Goal: Information Seeking & Learning: Learn about a topic

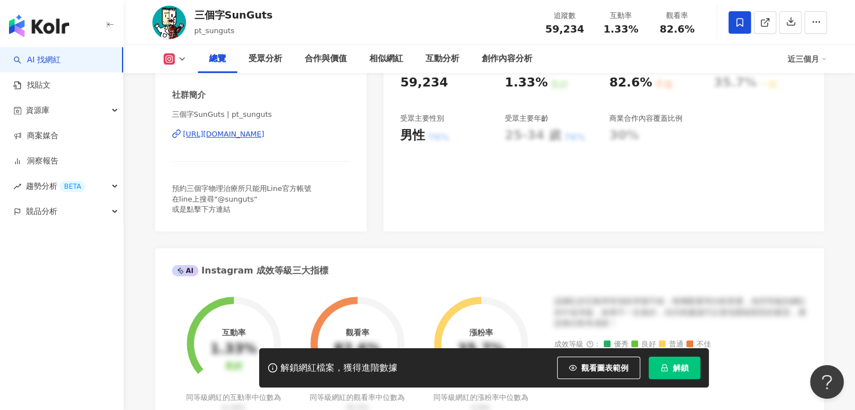
scroll to position [225, 0]
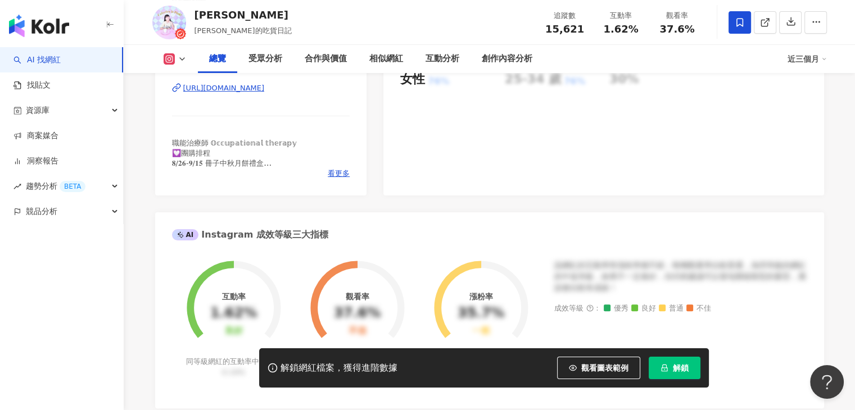
scroll to position [281, 0]
drag, startPoint x: 217, startPoint y: 17, endPoint x: 198, endPoint y: 19, distance: 19.2
click at [198, 19] on div "嘉婧" at bounding box center [242, 15] width 97 height 14
copy div "嘉婧"
click at [185, 61] on icon at bounding box center [182, 59] width 9 height 9
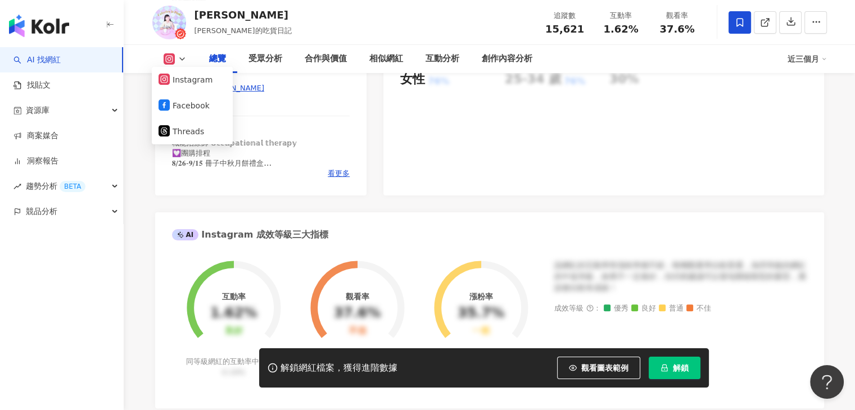
click at [337, 128] on div "嘉婧·親子｜生活 ｜團購｜美食 ｜母嬰 | vlftjwls_9 https://www.instagram.com/vlftjwls_9/" at bounding box center [261, 97] width 178 height 66
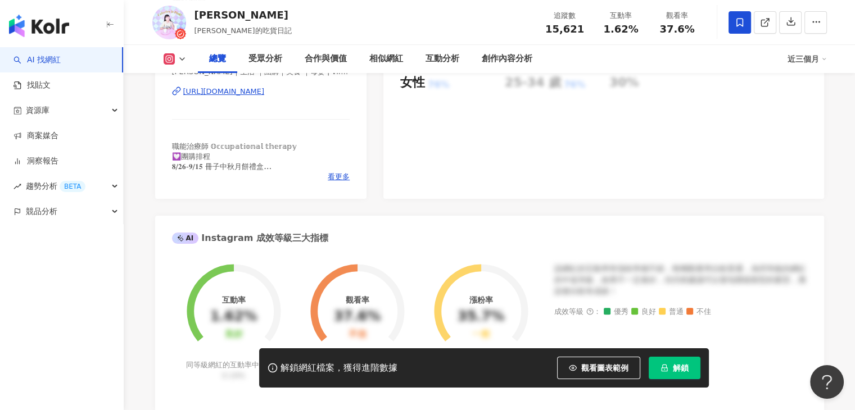
scroll to position [225, 0]
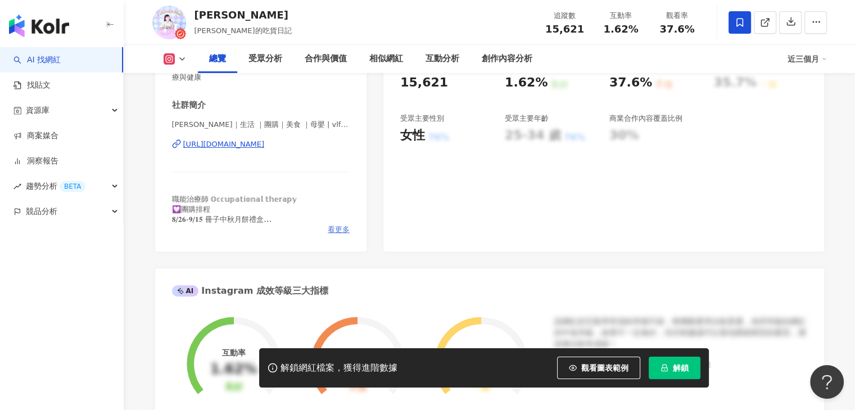
click at [341, 233] on span "看更多" at bounding box center [339, 230] width 22 height 10
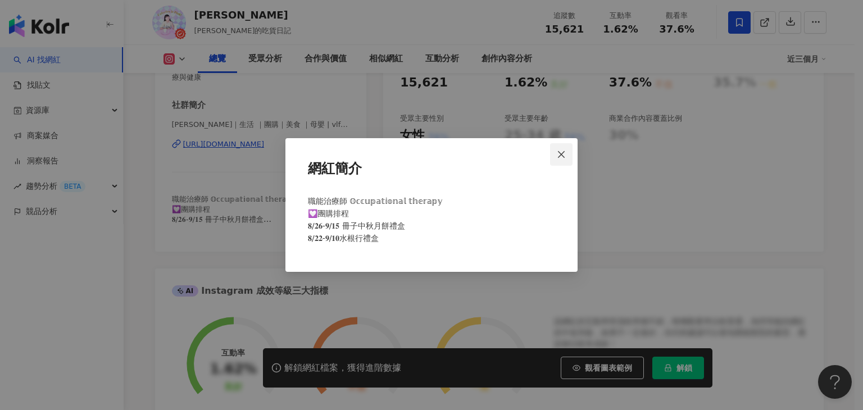
click at [561, 151] on icon "close" at bounding box center [561, 154] width 9 height 9
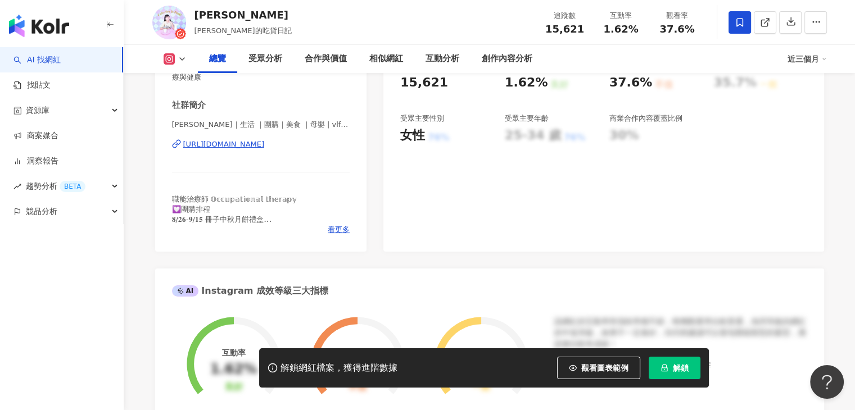
click at [184, 66] on div "總覽 受眾分析 合作與價值 相似網紅 互動分析 創作內容分析 近三個月" at bounding box center [489, 59] width 674 height 28
click at [182, 60] on polyline at bounding box center [182, 59] width 4 height 2
click at [183, 106] on button "Facebook" at bounding box center [192, 106] width 67 height 16
click at [183, 106] on div "社群簡介" at bounding box center [189, 105] width 34 height 12
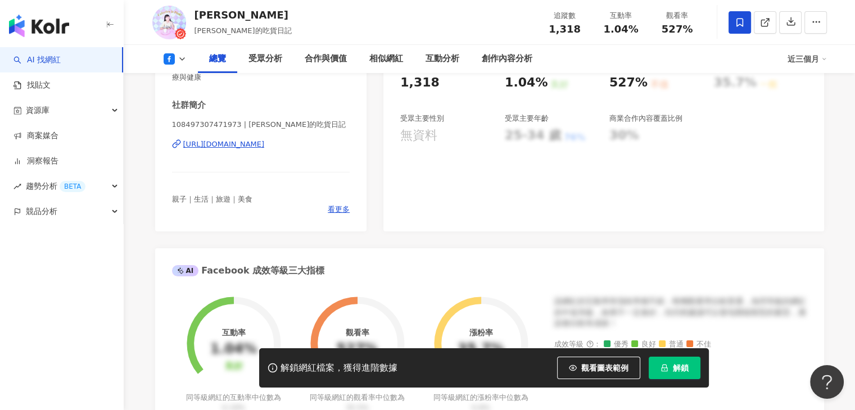
click at [184, 60] on icon at bounding box center [182, 59] width 9 height 9
click at [184, 55] on icon at bounding box center [182, 59] width 9 height 9
click at [180, 60] on icon at bounding box center [182, 59] width 9 height 9
click at [179, 74] on button "Instagram" at bounding box center [192, 80] width 67 height 16
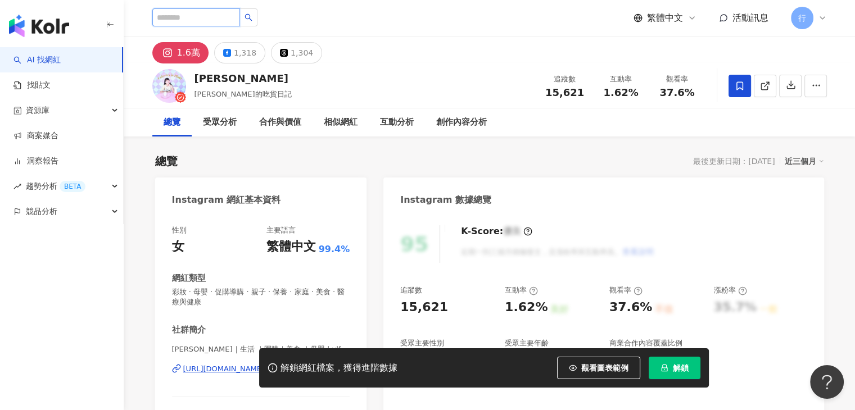
click at [220, 19] on input "search" at bounding box center [196, 17] width 88 height 18
paste input "**********"
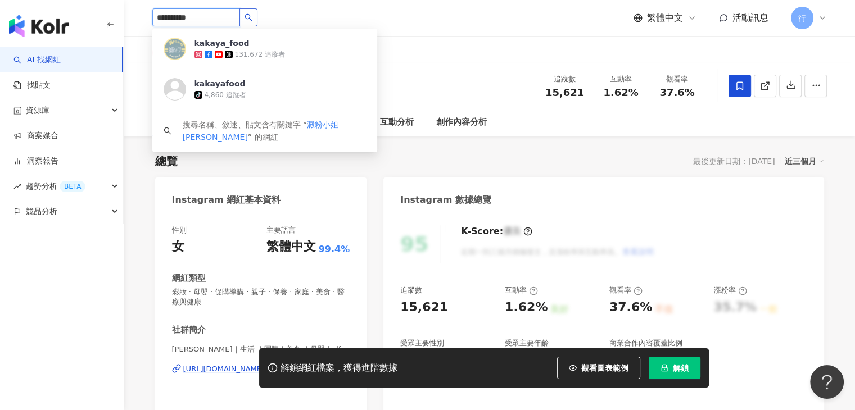
type input "**********"
click at [178, 50] on img at bounding box center [175, 49] width 22 height 22
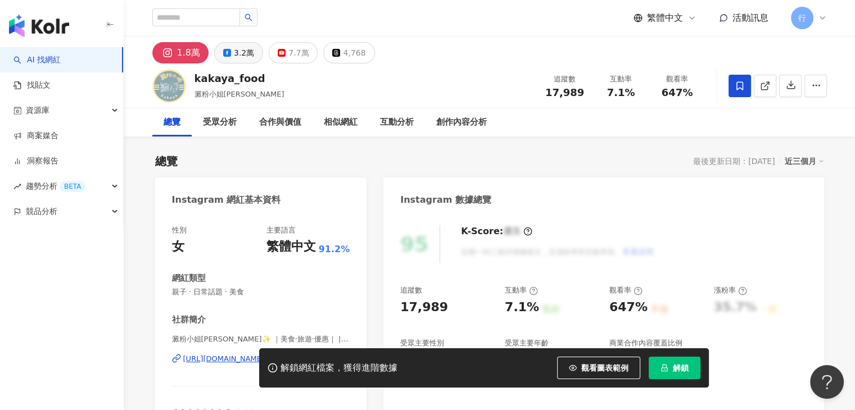
click at [247, 50] on div "3.2萬" at bounding box center [244, 53] width 20 height 16
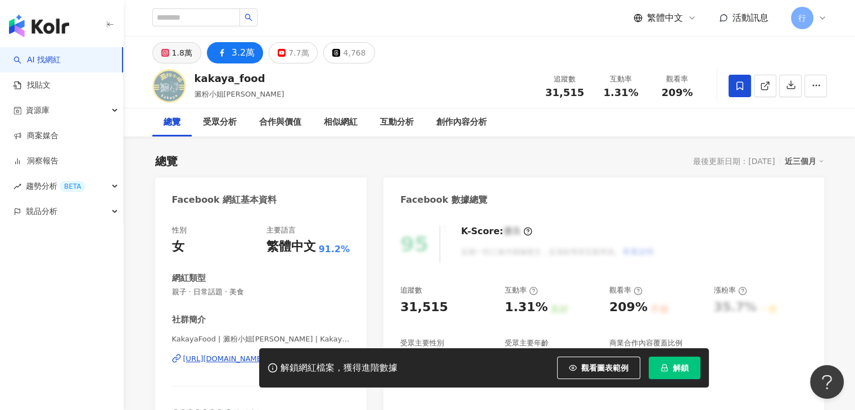
click at [187, 55] on div "1.8萬" at bounding box center [182, 53] width 20 height 16
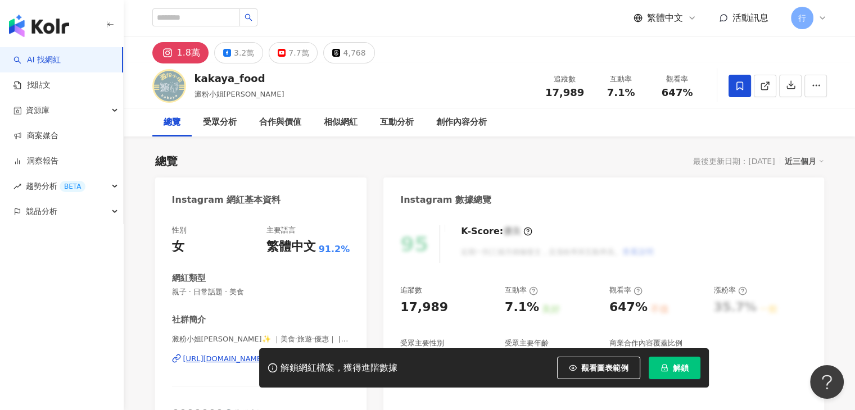
click at [671, 363] on button "解鎖" at bounding box center [675, 368] width 52 height 22
drag, startPoint x: 274, startPoint y: 77, endPoint x: 195, endPoint y: 80, distance: 78.7
click at [195, 80] on div "kakaya_food 澱粉小姐kakaya 追蹤數 17,989 互動率 7.1% 觀看率 647%" at bounding box center [489, 86] width 719 height 44
copy div "kakaya_food"
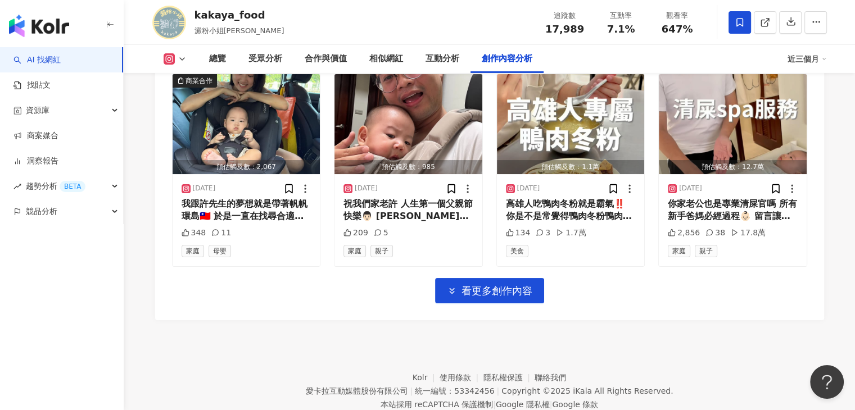
scroll to position [4014, 0]
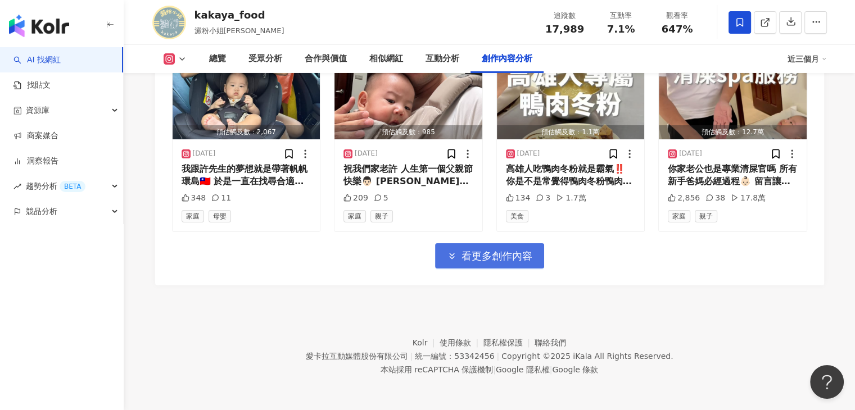
click at [503, 256] on span "看更多創作內容" at bounding box center [496, 256] width 71 height 12
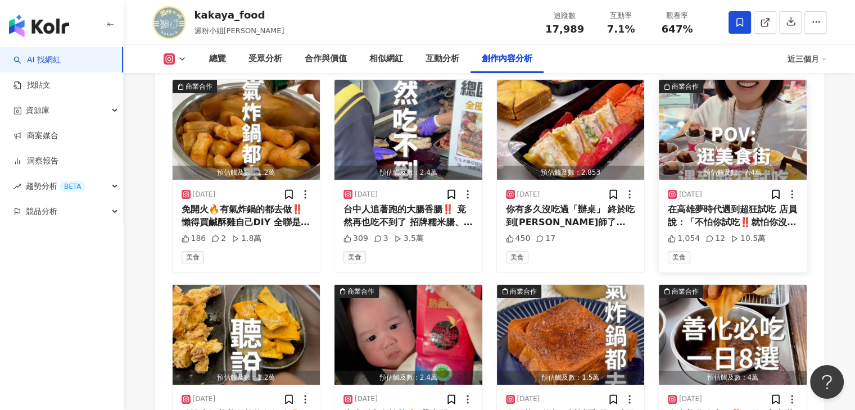
scroll to position [4295, 0]
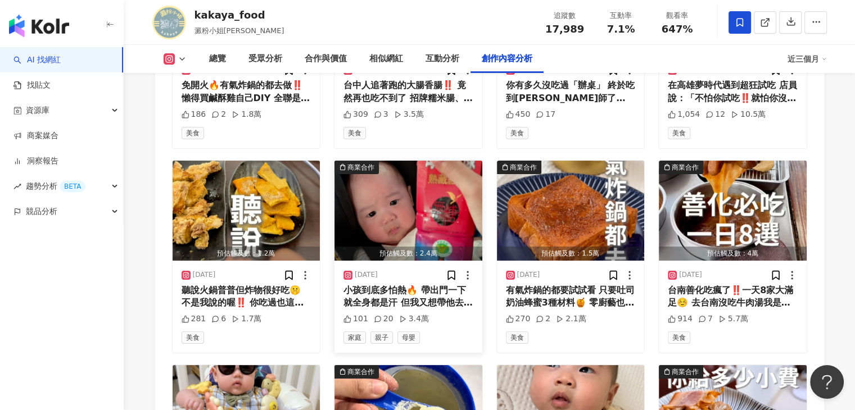
click at [451, 183] on img "button" at bounding box center [408, 211] width 148 height 100
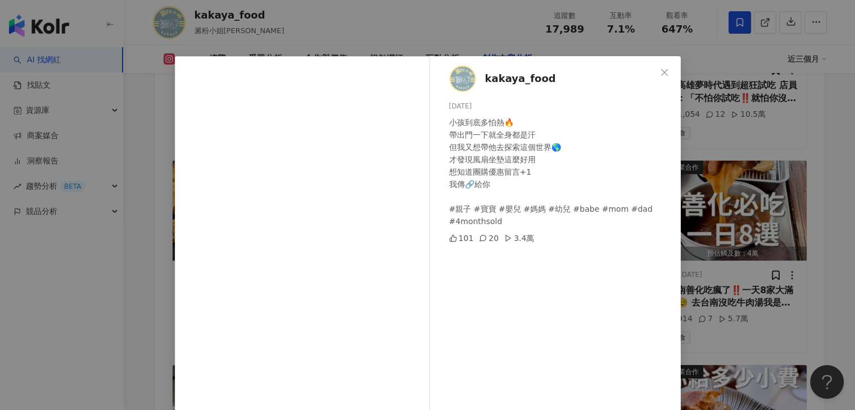
click at [726, 119] on div "kakaya_food 2025/7/28 小孩到底多怕熱🔥 帶出門一下就全身都是汗 但我又想帶他去探索這個世界🌎 才發現風扇坐墊這麼好用 想知道團購優惠留言…" at bounding box center [427, 205] width 855 height 410
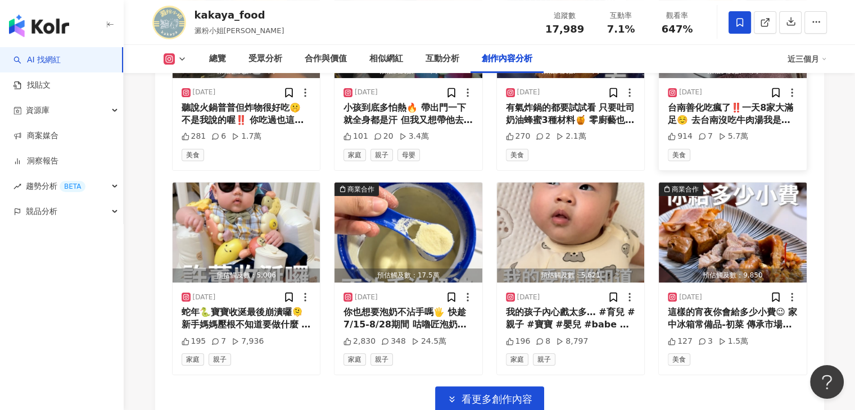
scroll to position [4520, 0]
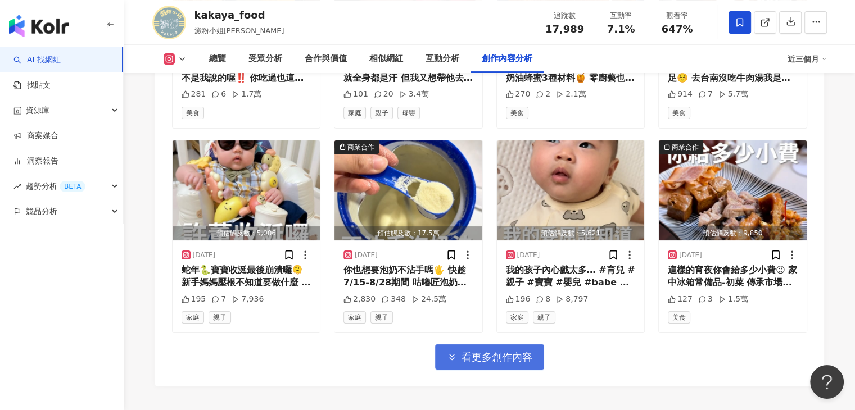
click at [463, 356] on span "看更多創作內容" at bounding box center [496, 357] width 71 height 12
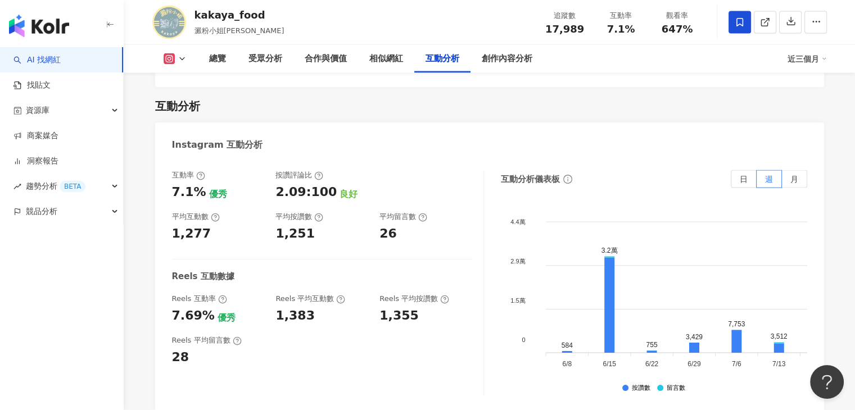
scroll to position [2215, 0]
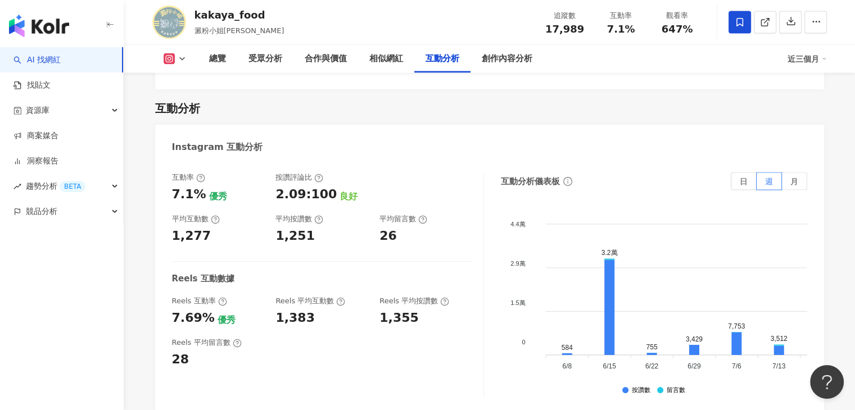
click at [176, 62] on button at bounding box center [175, 58] width 46 height 11
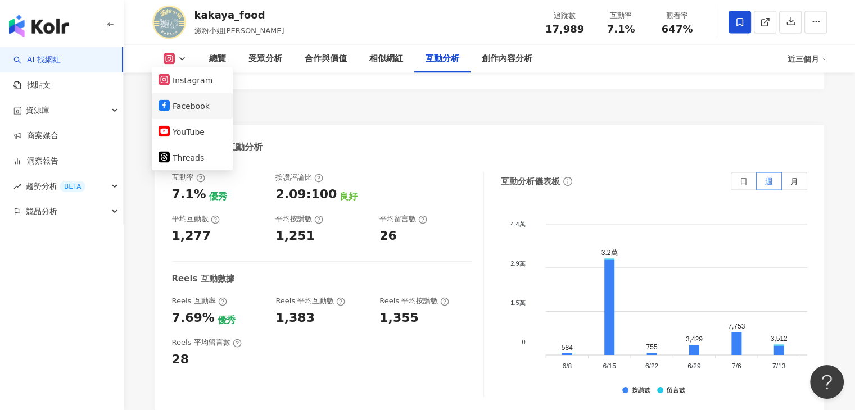
click at [186, 109] on button "Facebook" at bounding box center [192, 106] width 67 height 16
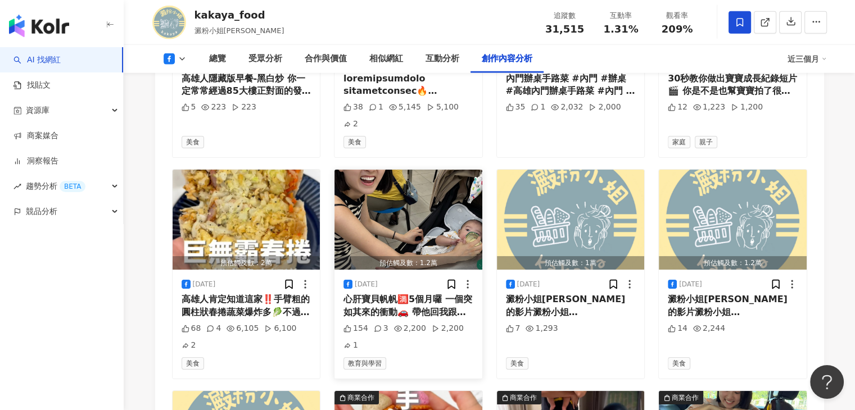
scroll to position [3417, 0]
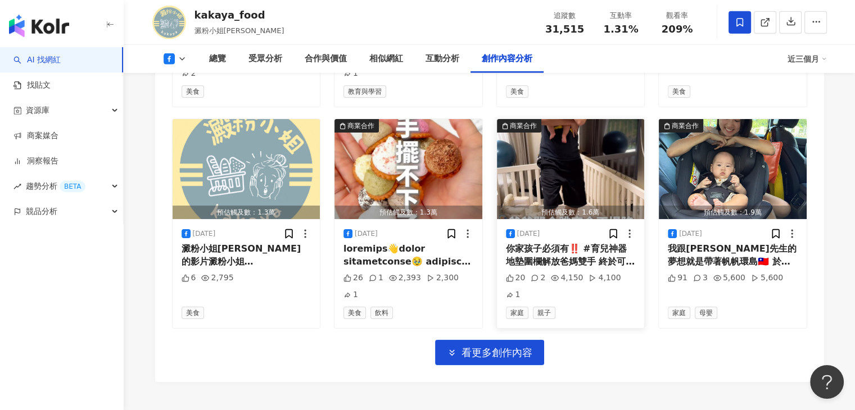
click at [582, 160] on img "button" at bounding box center [571, 169] width 148 height 100
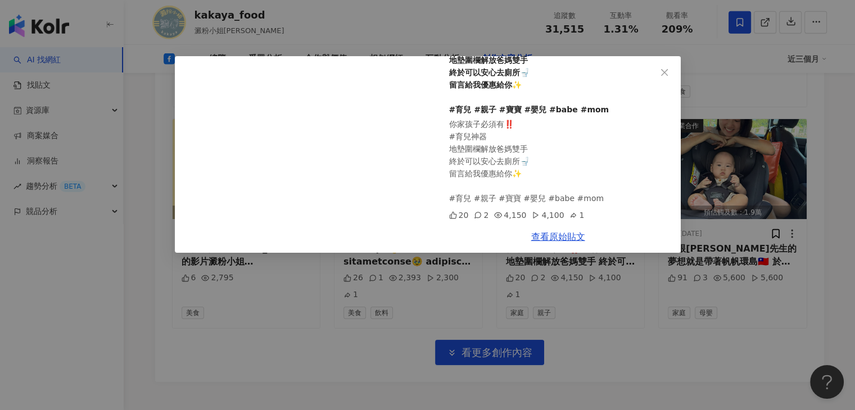
scroll to position [88, 0]
click at [662, 73] on icon "close" at bounding box center [664, 72] width 9 height 9
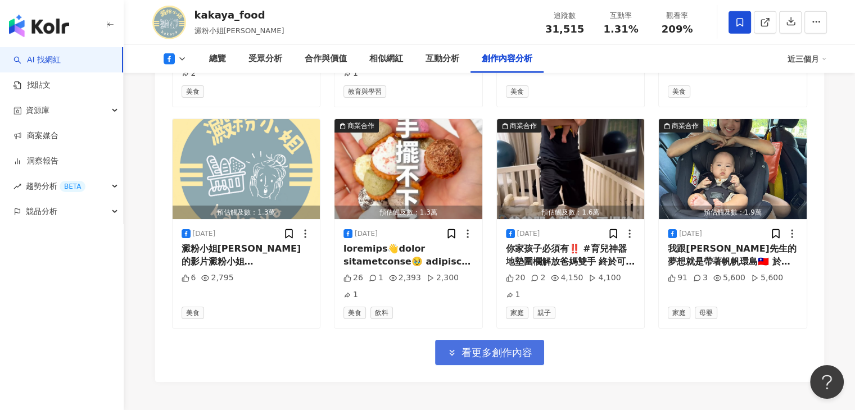
click at [519, 347] on span "看更多創作內容" at bounding box center [496, 353] width 71 height 12
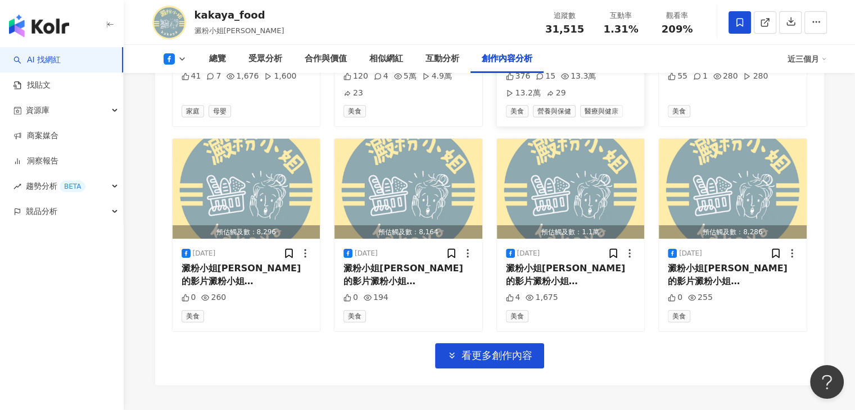
scroll to position [4105, 0]
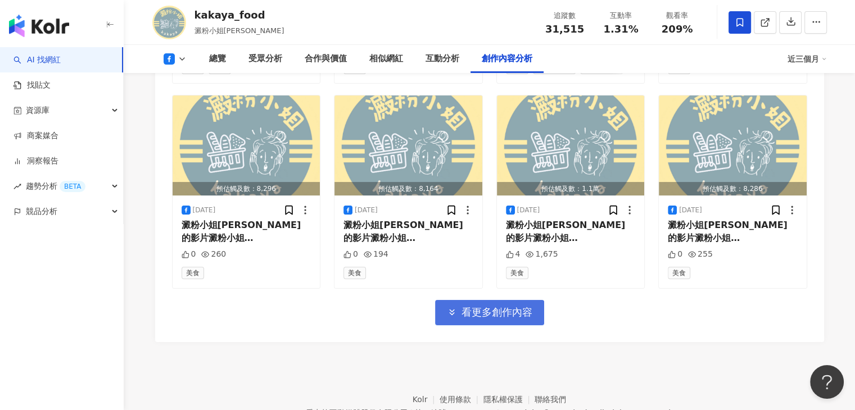
click at [514, 306] on span "看更多創作內容" at bounding box center [496, 312] width 71 height 12
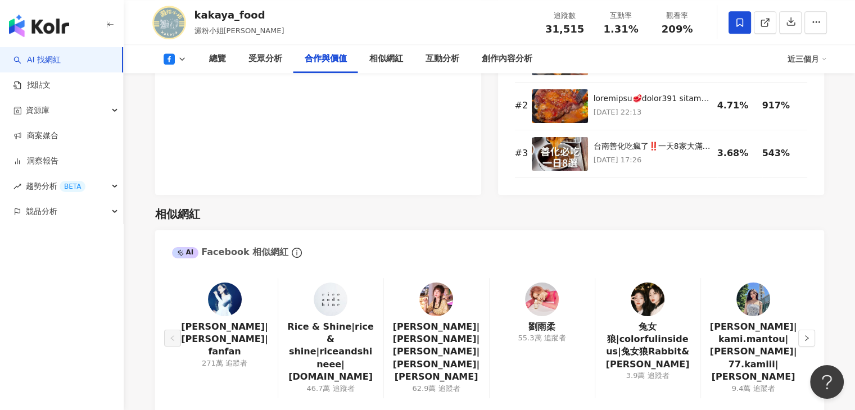
scroll to position [1234, 0]
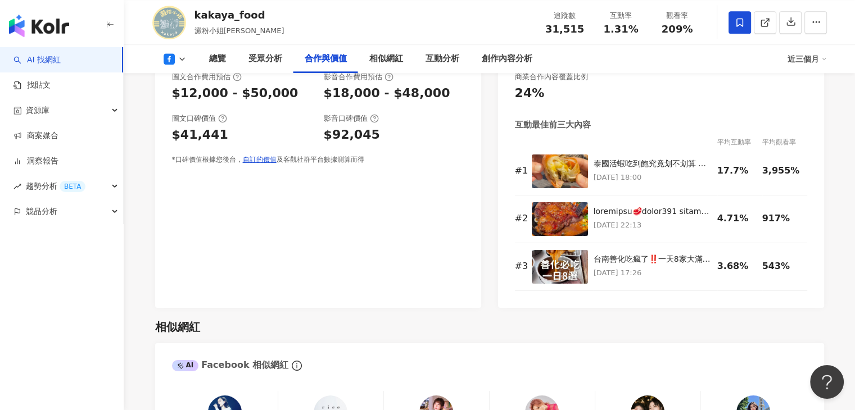
click at [182, 61] on icon at bounding box center [182, 59] width 9 height 9
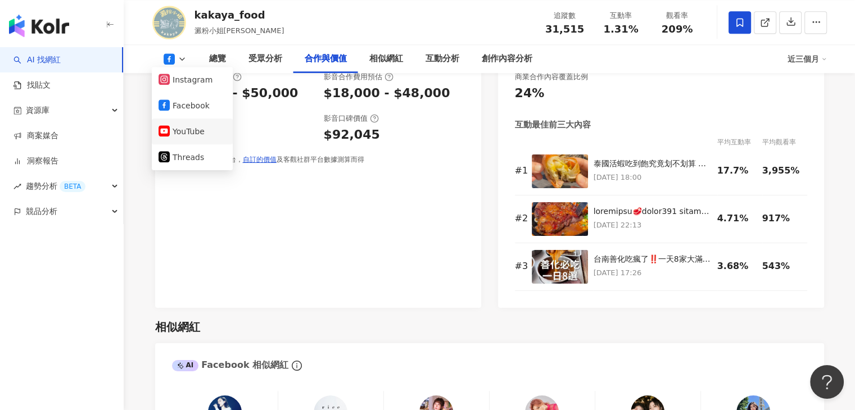
click at [175, 125] on button "YouTube" at bounding box center [192, 132] width 67 height 16
click at [324, 128] on div "$92,045" at bounding box center [352, 134] width 56 height 17
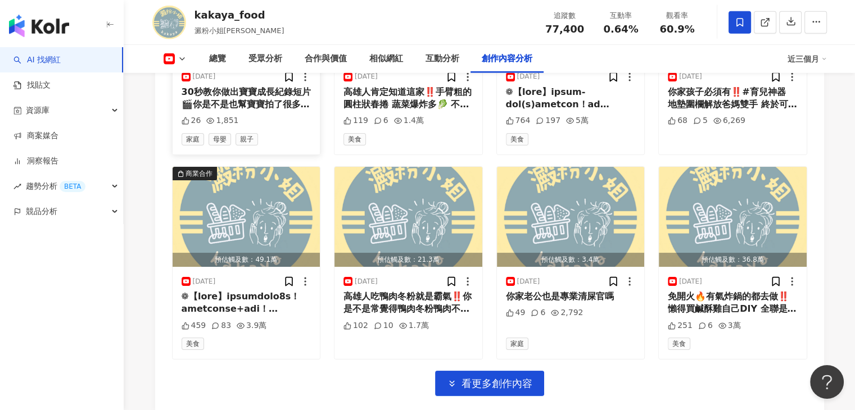
scroll to position [3548, 0]
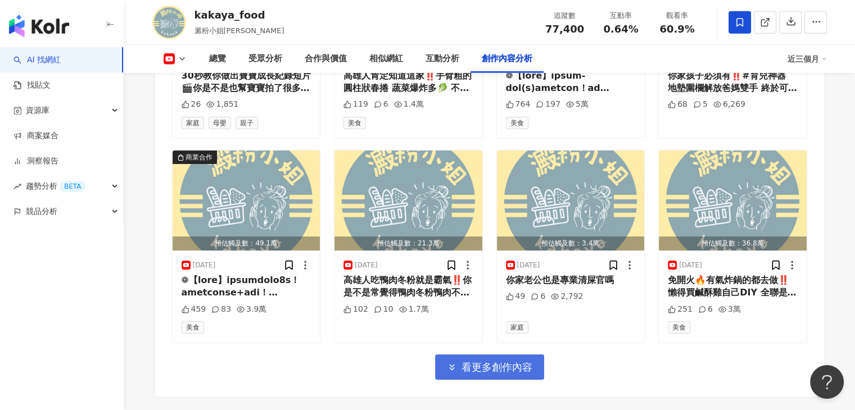
click at [443, 358] on button "看更多創作內容" at bounding box center [489, 367] width 109 height 25
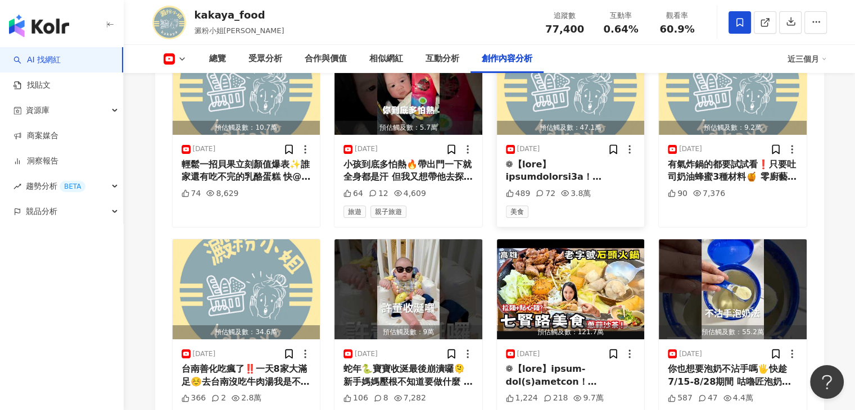
scroll to position [4166, 0]
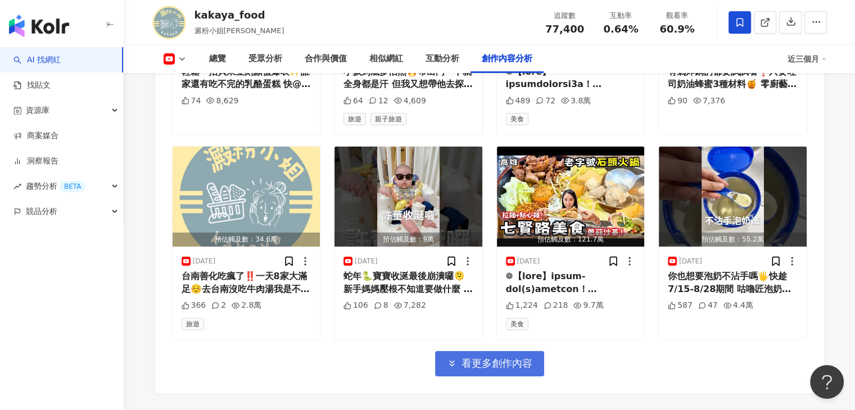
click at [524, 357] on span "看更多創作內容" at bounding box center [496, 363] width 71 height 12
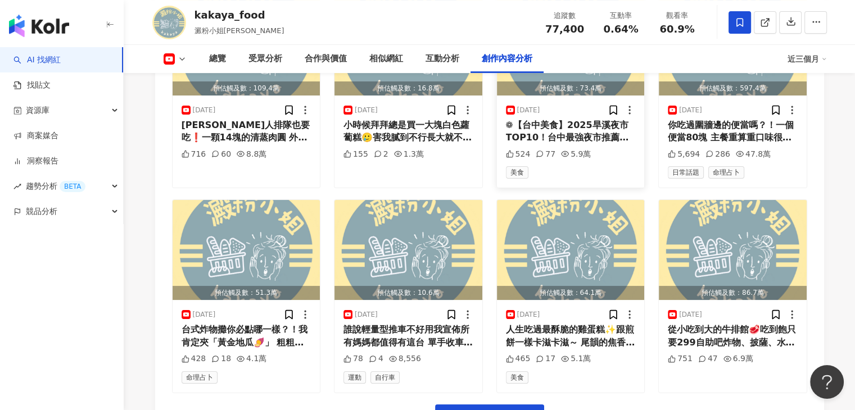
scroll to position [4841, 0]
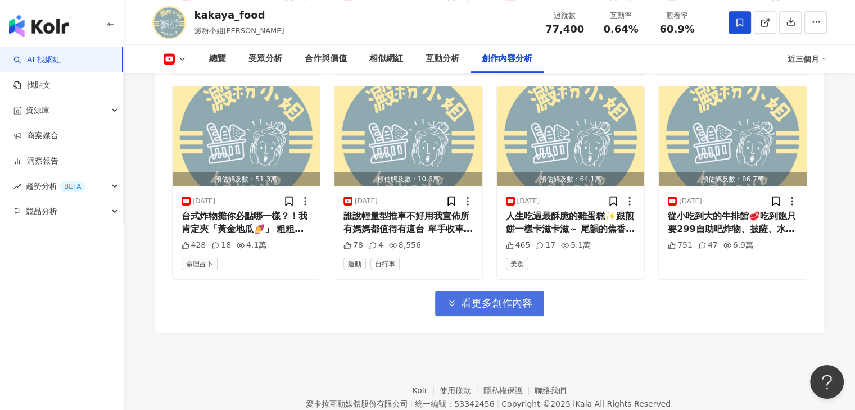
click at [524, 297] on span "看更多創作內容" at bounding box center [496, 303] width 71 height 12
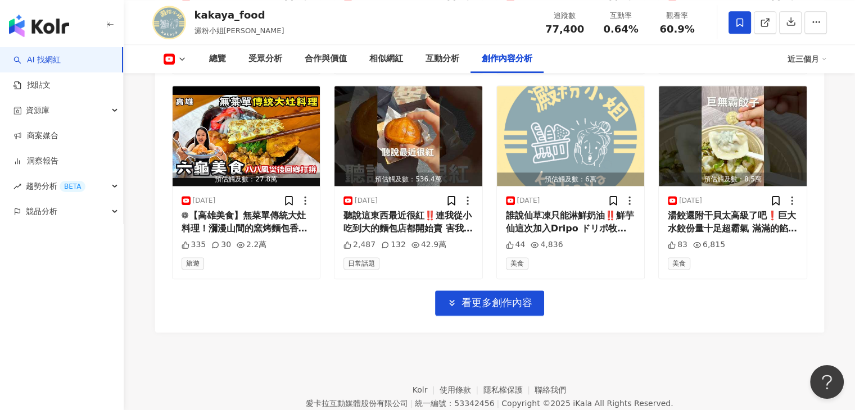
scroll to position [5459, 0]
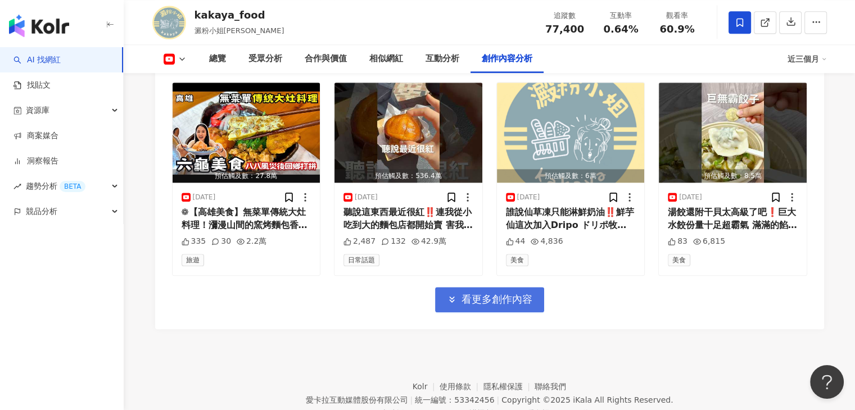
click at [490, 293] on span "看更多創作內容" at bounding box center [496, 299] width 71 height 12
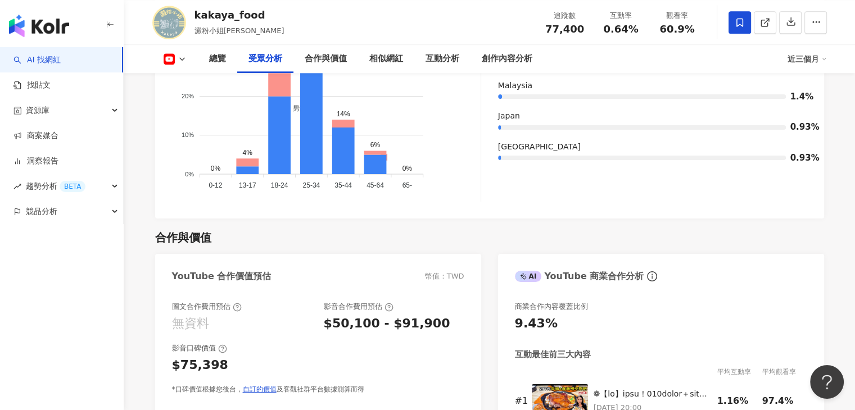
scroll to position [1102, 0]
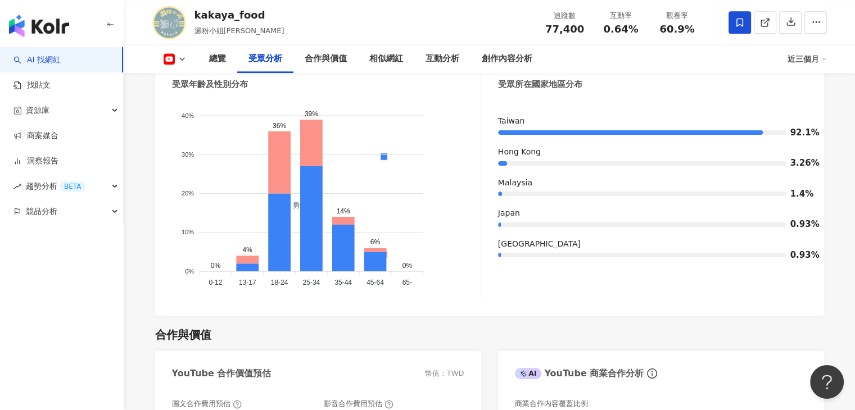
click at [179, 58] on icon at bounding box center [182, 59] width 9 height 9
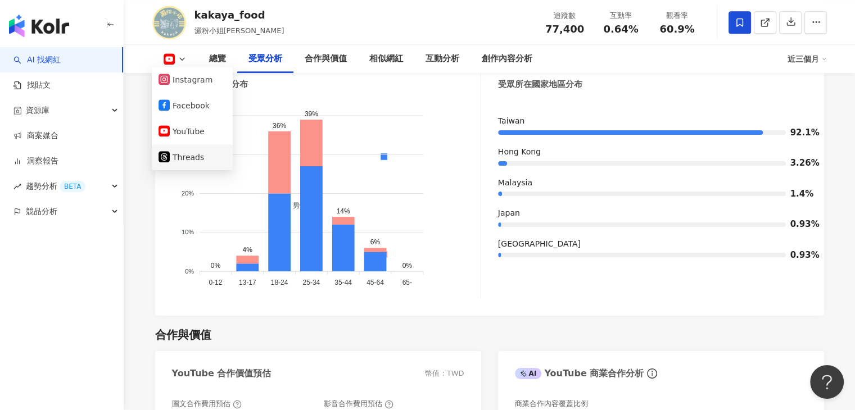
click at [166, 154] on icon at bounding box center [164, 157] width 8 height 8
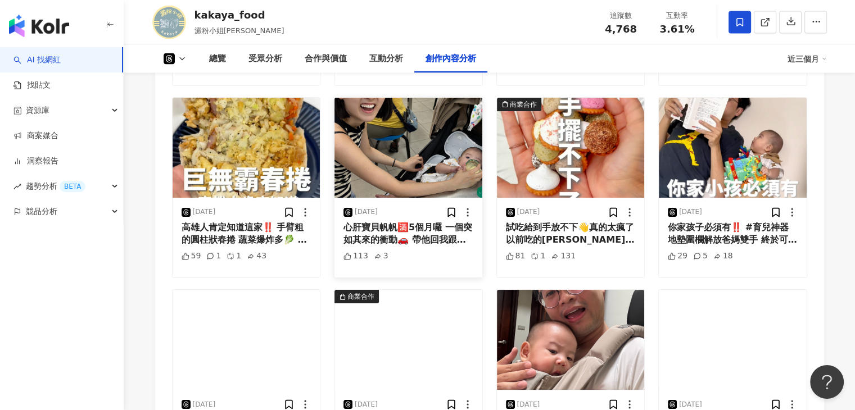
scroll to position [2192, 0]
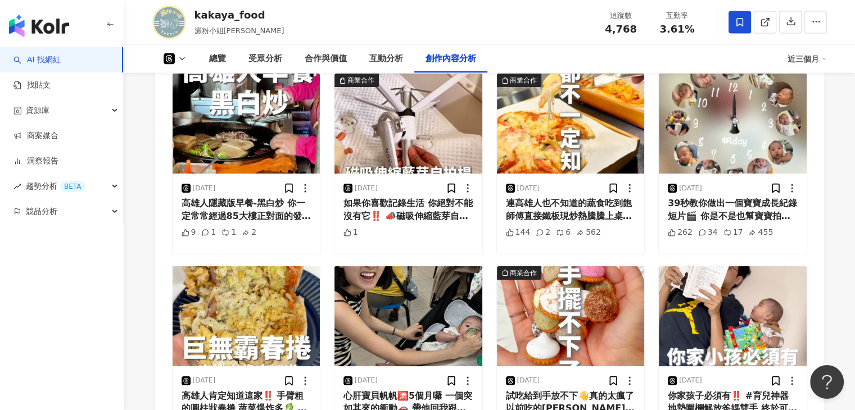
click at [186, 59] on icon at bounding box center [182, 59] width 9 height 9
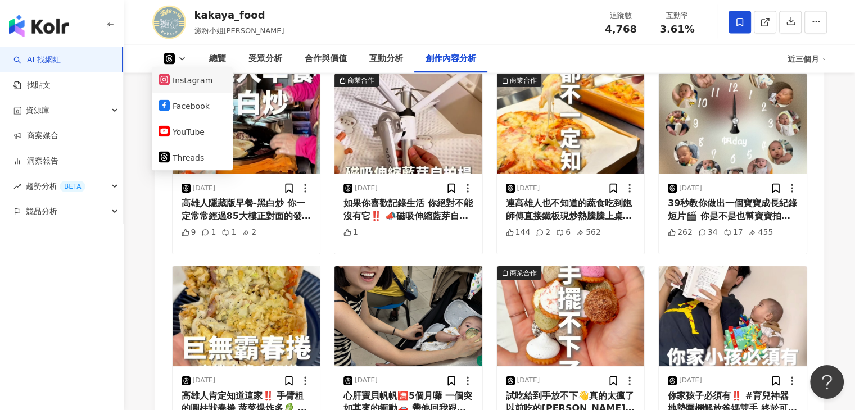
drag, startPoint x: 187, startPoint y: 78, endPoint x: 189, endPoint y: 84, distance: 6.1
click at [189, 84] on button "Instagram" at bounding box center [192, 81] width 67 height 16
click at [189, 84] on img "button" at bounding box center [247, 124] width 148 height 100
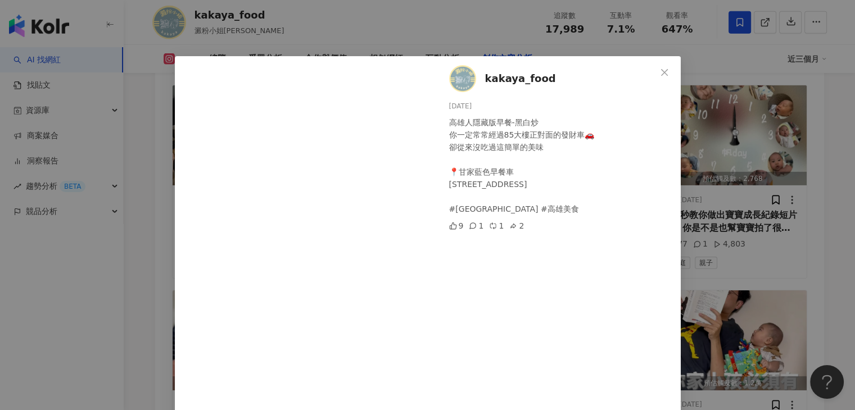
scroll to position [56, 0]
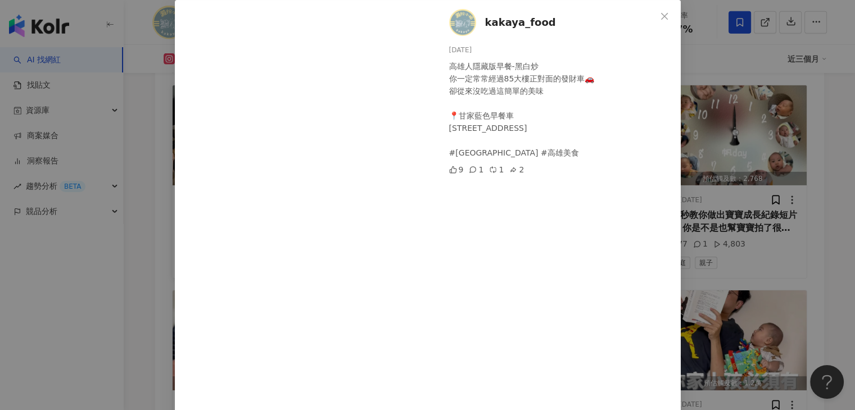
click at [150, 197] on div "kakaya_food 2025/9/4 高雄人隱藏版早餐-黑白炒 你一定常常經過85大樓正對面的發財車🚗 卻從來沒吃過這簡單的美味 📍甘家藍色早餐車 高雄市…" at bounding box center [427, 205] width 855 height 410
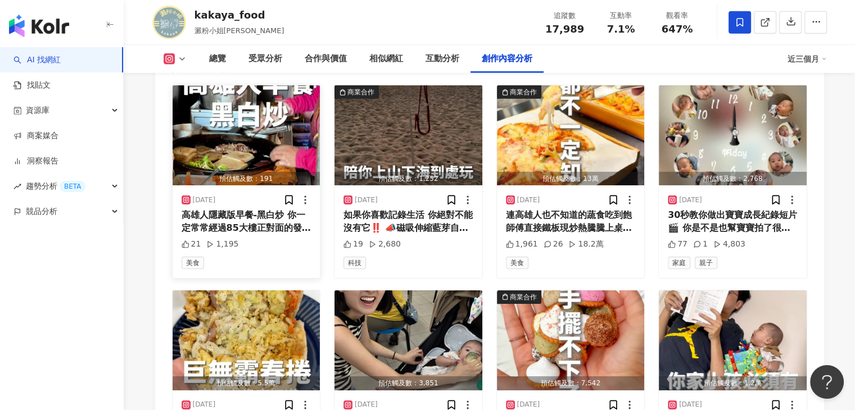
scroll to position [3956, 0]
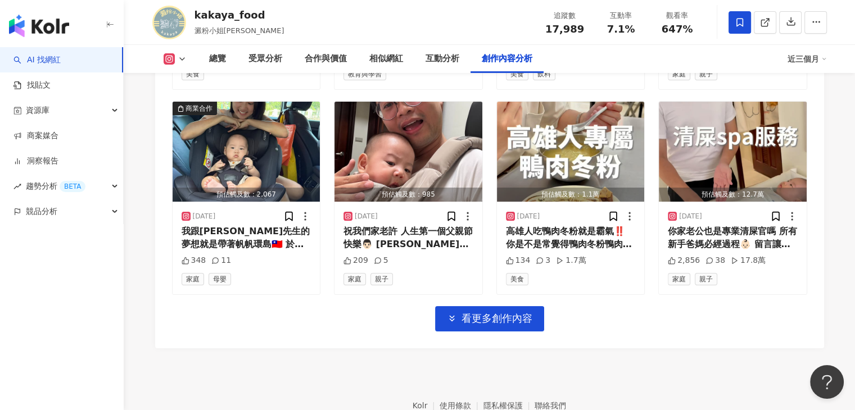
click at [183, 61] on icon at bounding box center [182, 59] width 9 height 9
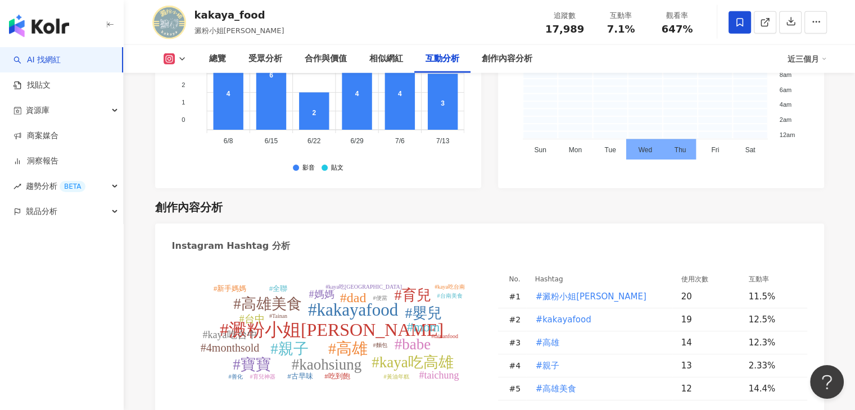
scroll to position [2945, 0]
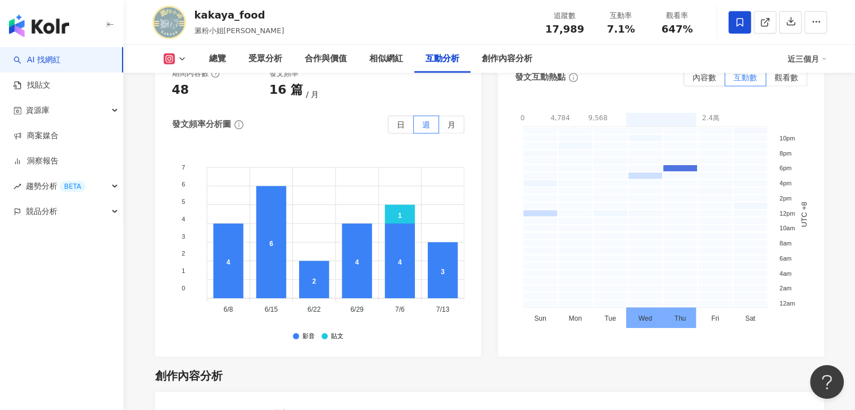
click at [182, 64] on button at bounding box center [175, 58] width 46 height 11
click at [290, 32] on div "kakaya_food 澱粉小姐kakaya 追蹤數 17,989 互動率 7.1% 觀看率 647%" at bounding box center [489, 22] width 719 height 44
click at [224, 60] on div "總覽" at bounding box center [217, 58] width 17 height 13
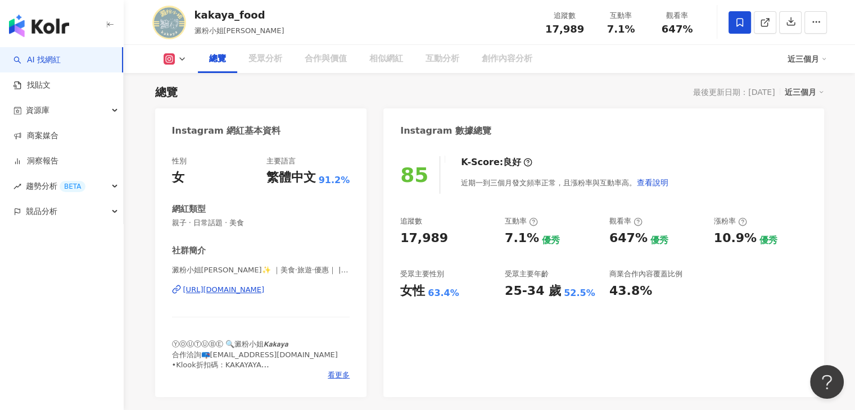
click at [178, 60] on icon at bounding box center [182, 59] width 9 height 9
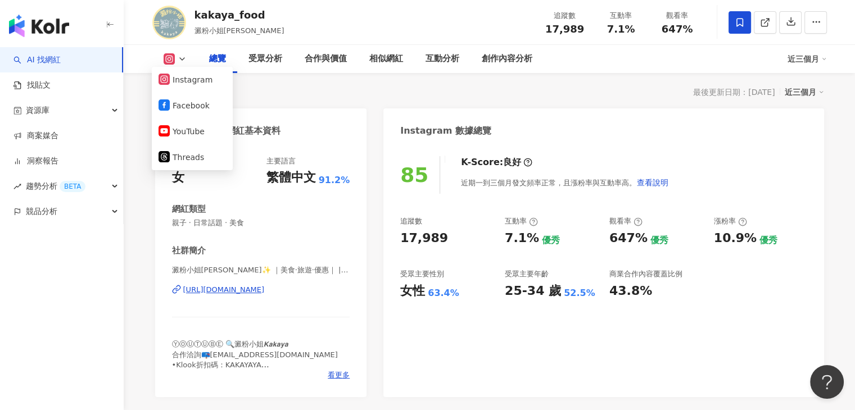
click at [392, 40] on div "kakaya_food 澱粉小姐kakaya 追蹤數 17,989 互動率 7.1% 觀看率 647%" at bounding box center [489, 22] width 719 height 44
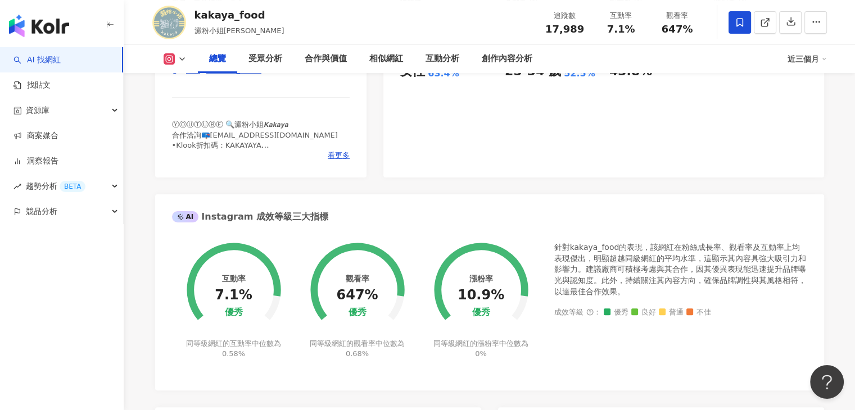
scroll to position [192, 0]
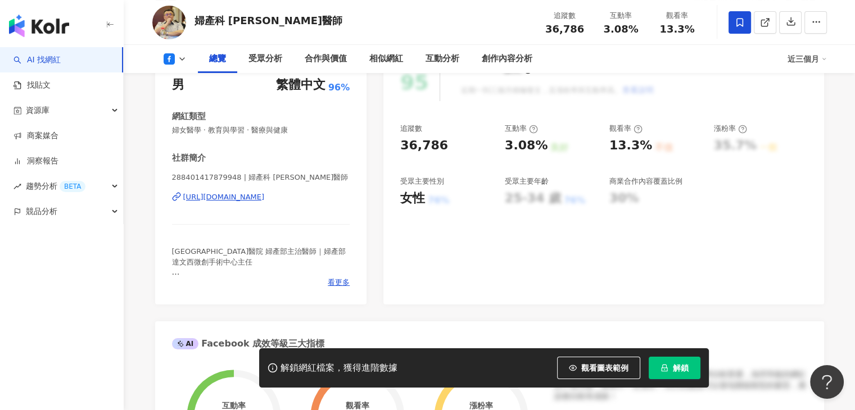
click at [301, 27] on div "婦產科 沈煌彬醫師 追蹤數 36,786 互動率 3.08% 觀看率 13.3%" at bounding box center [489, 22] width 719 height 44
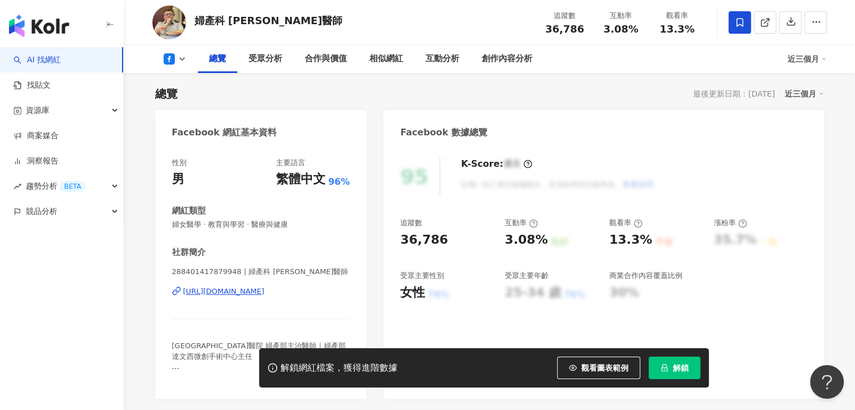
scroll to position [169, 0]
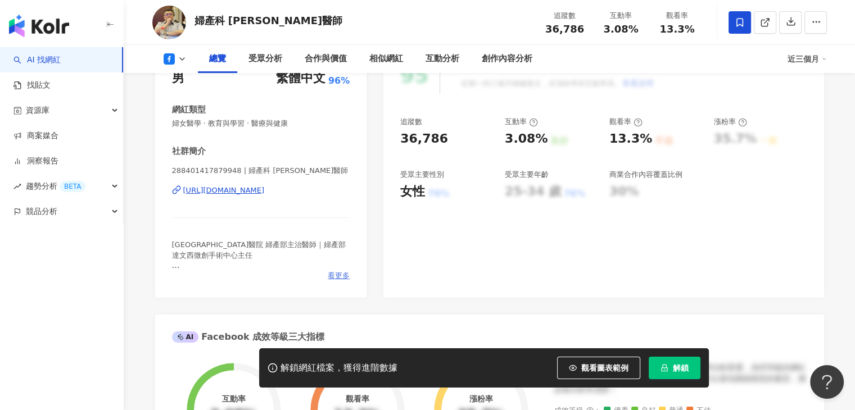
click at [338, 275] on span "看更多" at bounding box center [339, 276] width 22 height 10
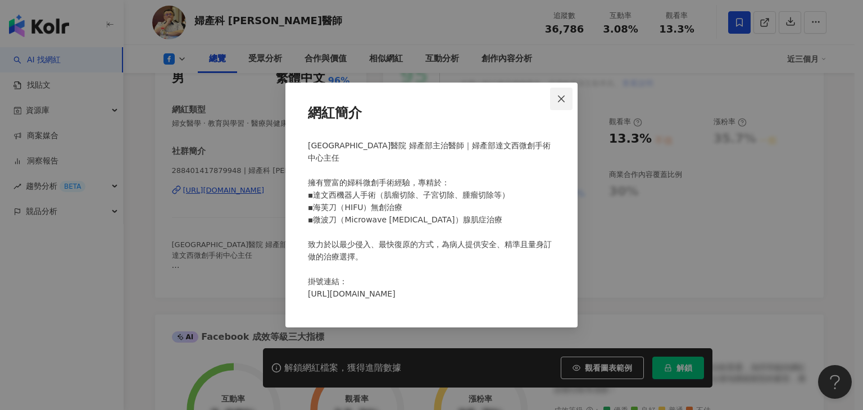
click at [560, 95] on icon "close" at bounding box center [561, 98] width 9 height 9
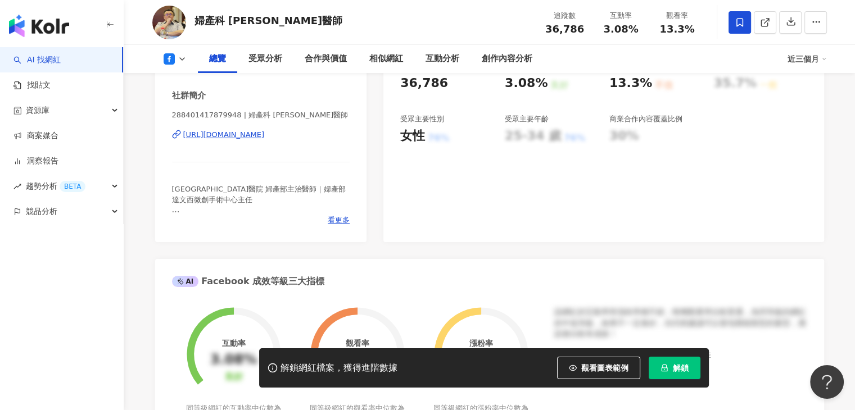
scroll to position [225, 0]
click at [185, 59] on icon at bounding box center [182, 59] width 9 height 9
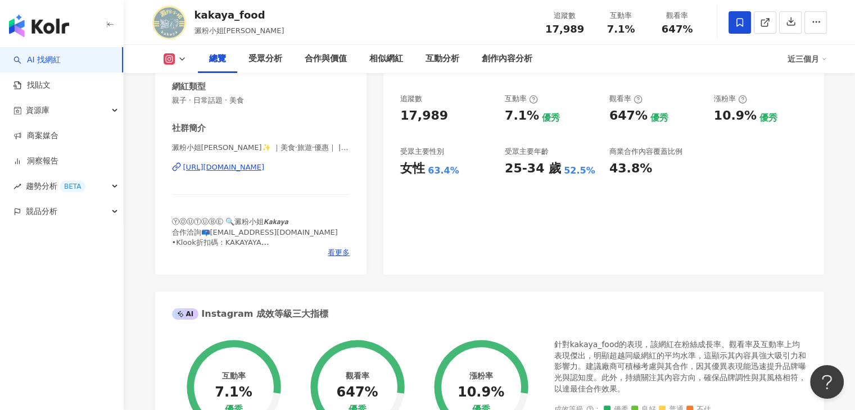
scroll to position [192, 0]
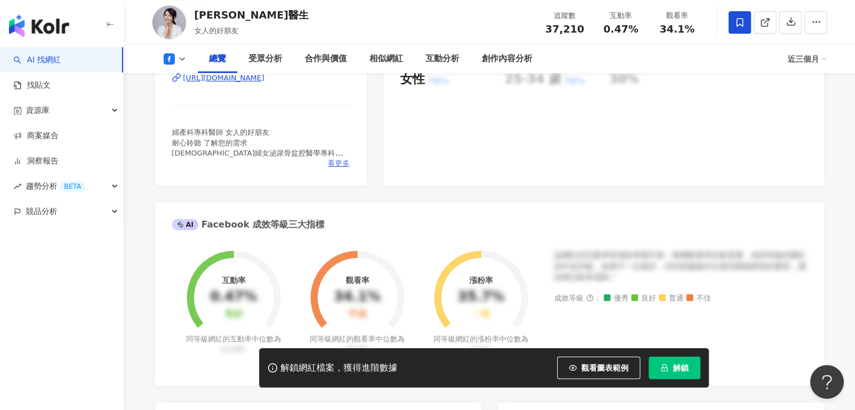
click at [340, 162] on span "看更多" at bounding box center [339, 164] width 22 height 10
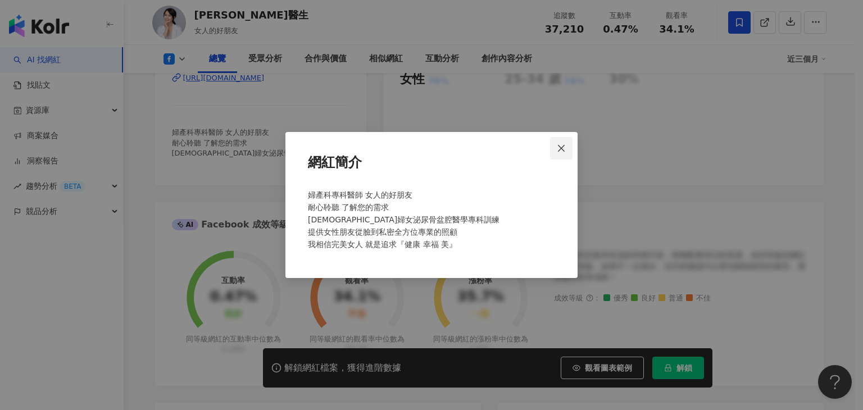
click at [563, 146] on icon "close" at bounding box center [561, 147] width 7 height 7
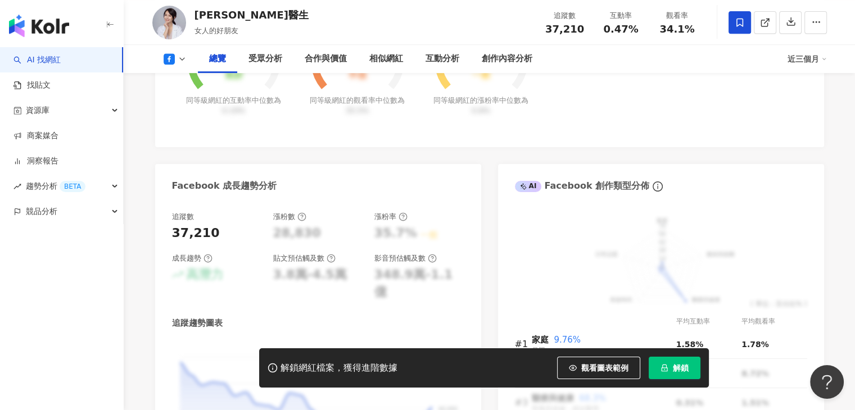
scroll to position [372, 0]
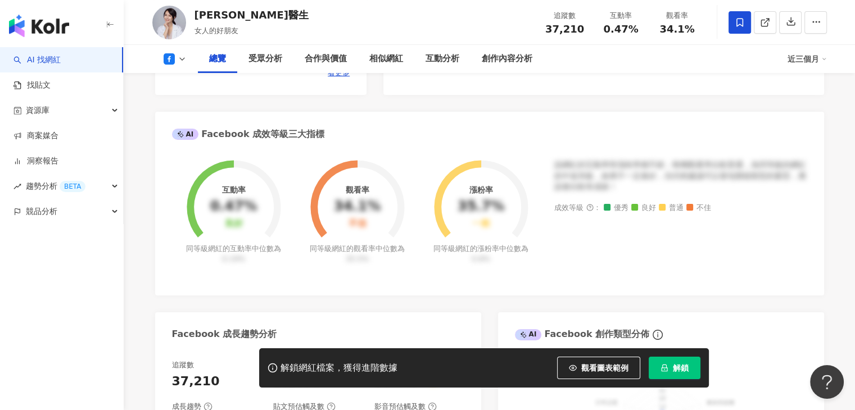
click at [181, 60] on polyline at bounding box center [182, 59] width 4 height 2
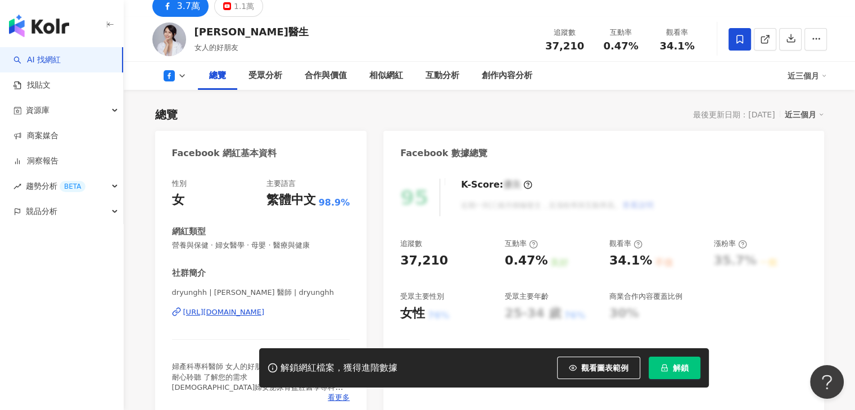
scroll to position [112, 0]
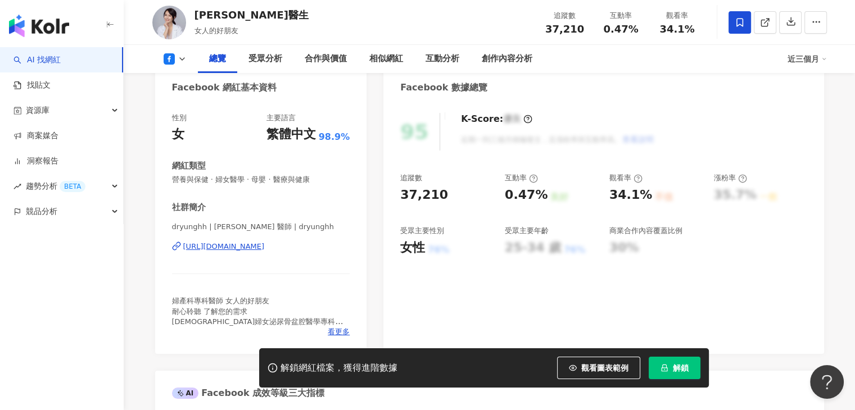
click at [184, 56] on icon at bounding box center [182, 59] width 9 height 9
click at [193, 105] on button "YouTube" at bounding box center [192, 106] width 67 height 16
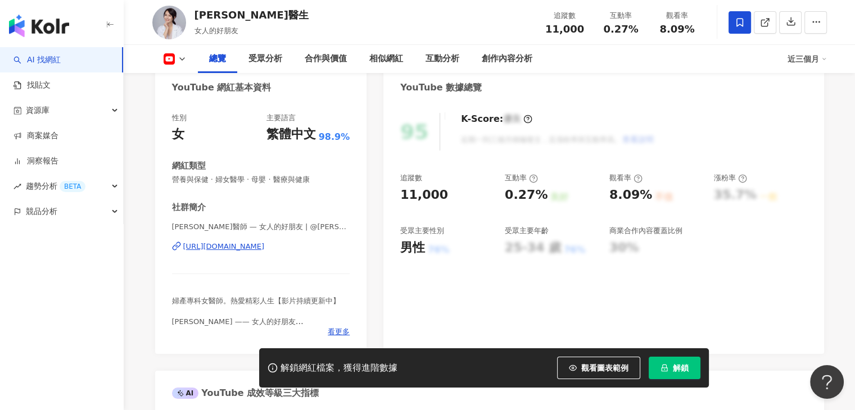
drag, startPoint x: 214, startPoint y: 111, endPoint x: 182, endPoint y: 57, distance: 62.8
click at [181, 53] on div "總覽 受眾分析 合作與價值 相似網紅 互動分析 創作內容分析 近三個月" at bounding box center [489, 59] width 674 height 28
click at [182, 57] on icon at bounding box center [182, 59] width 9 height 9
click at [183, 61] on icon at bounding box center [182, 59] width 9 height 9
click at [183, 56] on icon at bounding box center [182, 59] width 9 height 9
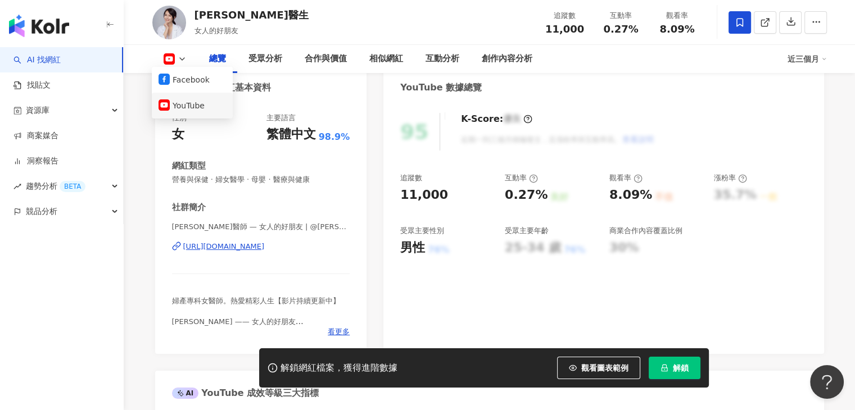
click at [180, 105] on button "YouTube" at bounding box center [192, 106] width 67 height 16
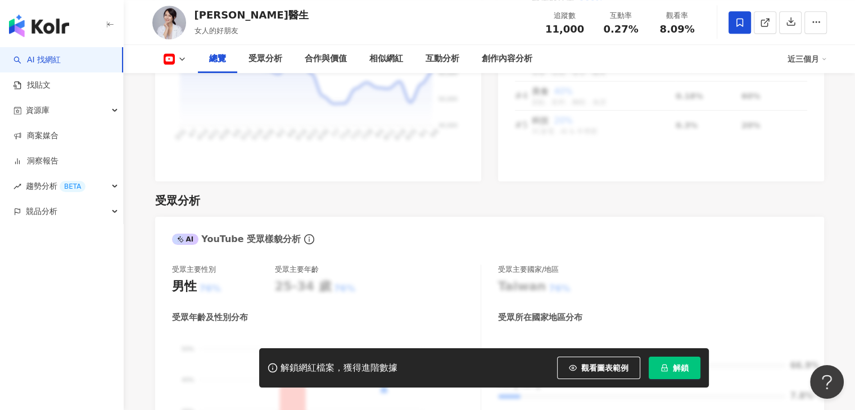
scroll to position [1012, 0]
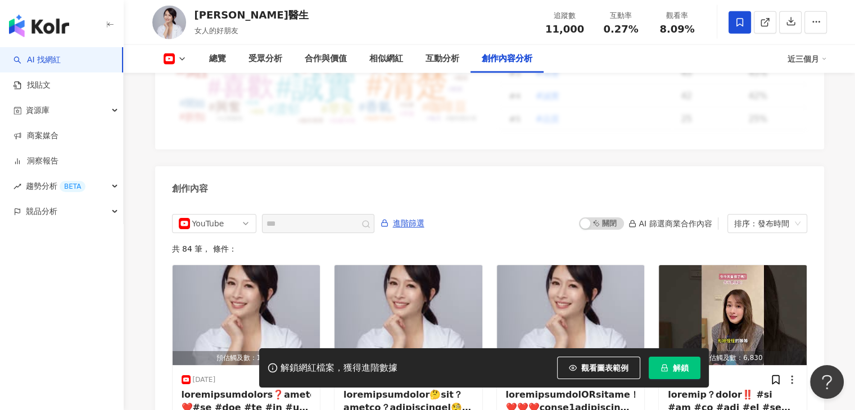
scroll to position [2973, 0]
click at [185, 61] on icon at bounding box center [182, 59] width 9 height 9
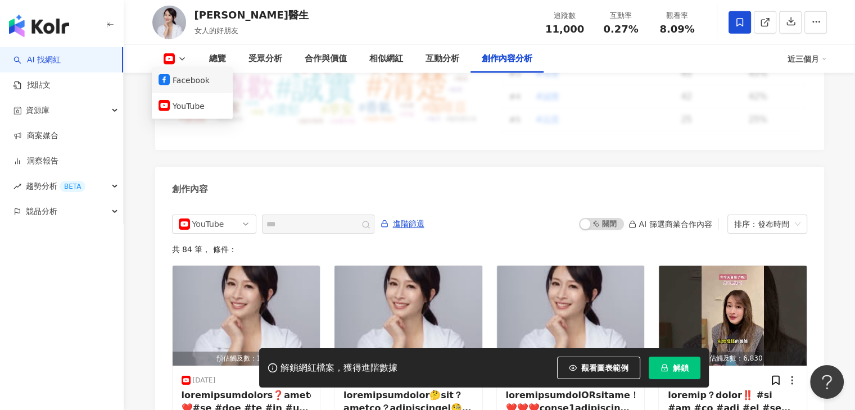
click at [184, 83] on button "Facebook" at bounding box center [192, 81] width 67 height 16
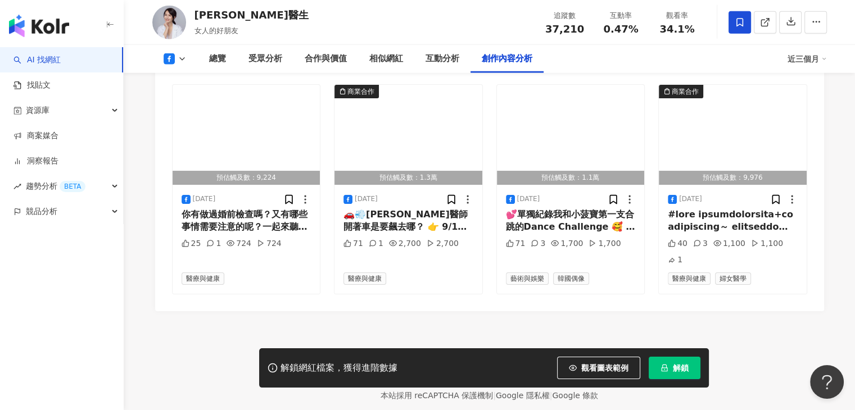
scroll to position [2788, 0]
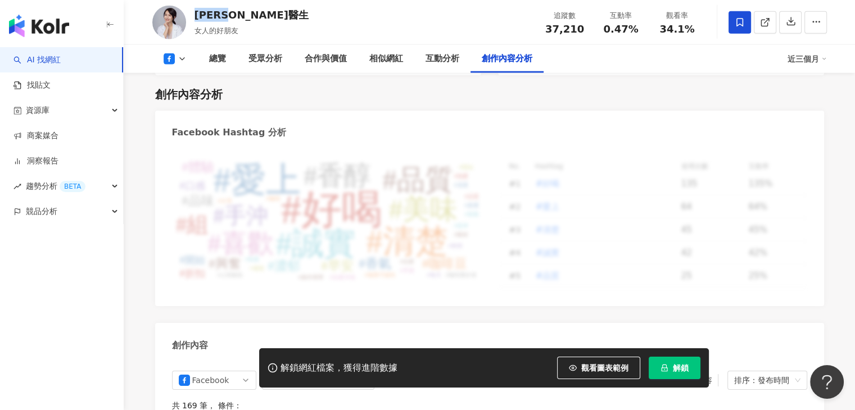
drag, startPoint x: 254, startPoint y: 16, endPoint x: 198, endPoint y: 20, distance: 56.3
click at [198, 20] on div "蕭詠嫻醫生 女人的好朋友 追蹤數 37,210 互動率 0.47% 觀看率 34.1%" at bounding box center [489, 22] width 719 height 44
copy div "蕭詠嫻醫生"
